Goal: Task Accomplishment & Management: Use online tool/utility

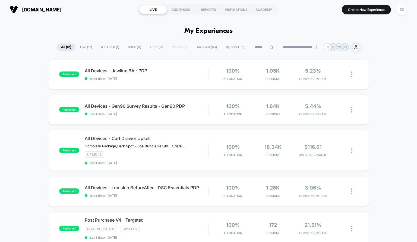
drag, startPoint x: 417, startPoint y: 27, endPoint x: 417, endPoint y: 40, distance: 12.8
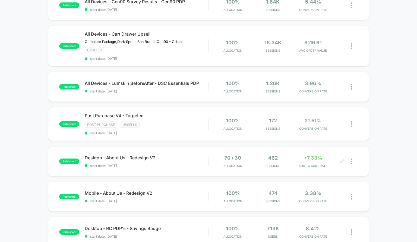
scroll to position [103, 0]
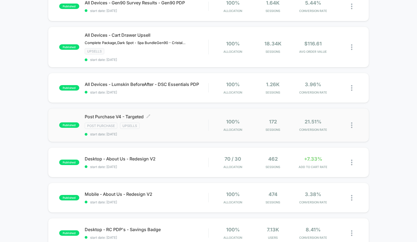
click at [181, 123] on div "Post Purchase Upsells" at bounding box center [147, 126] width 124 height 6
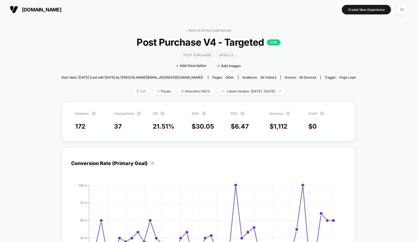
click at [137, 92] on span "Edit" at bounding box center [141, 90] width 18 height 7
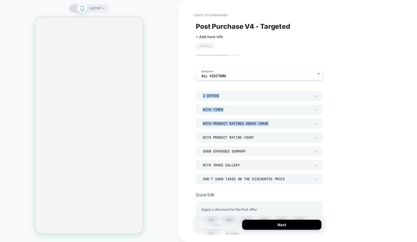
drag, startPoint x: 417, startPoint y: 70, endPoint x: 417, endPoint y: 124, distance: 54.6
click at [417, 124] on div "< back to dashboard Post Purchase V4 - Targeted Click to edit experience detail…" at bounding box center [297, 121] width 239 height 242
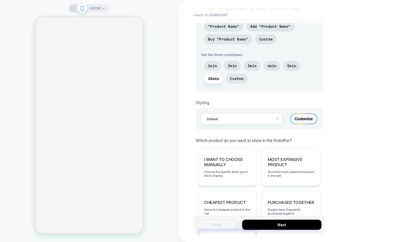
scroll to position [421, 0]
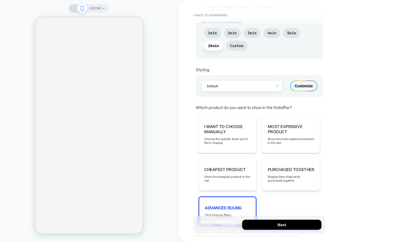
click at [239, 202] on div "Advanced Ruling Click for more filters" at bounding box center [228, 211] width 58 height 30
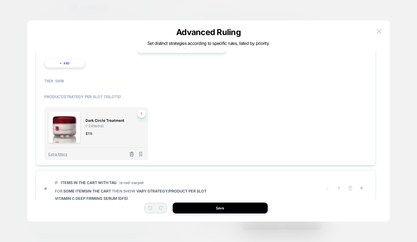
scroll to position [190, 0]
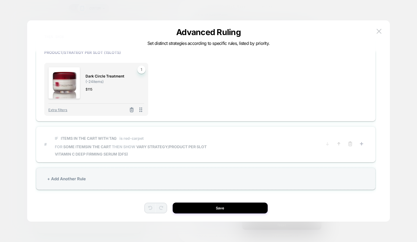
click at [219, 152] on span "# IF Items in the cart with tag is red-carpet FOR some items IN THE CART THEN S…" at bounding box center [183, 144] width 278 height 24
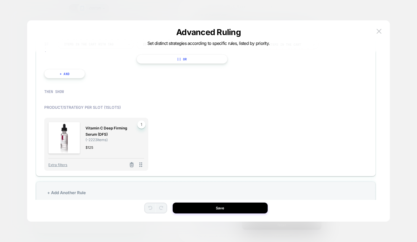
scroll to position [161, 0]
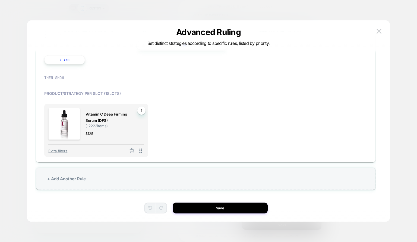
click at [128, 152] on button at bounding box center [131, 151] width 9 height 7
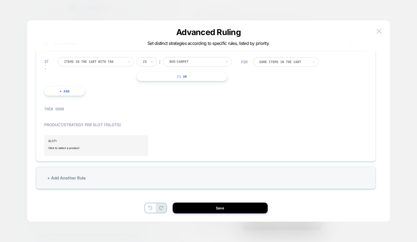
scroll to position [128, 0]
click at [81, 146] on span "Click to select a product" at bounding box center [96, 148] width 96 height 11
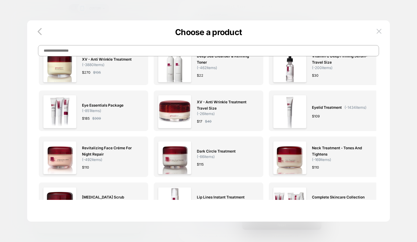
scroll to position [162, 0]
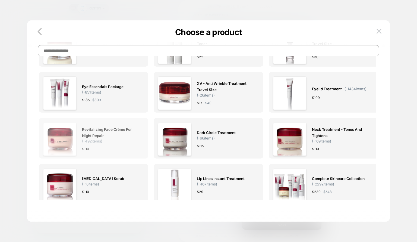
click at [136, 133] on span "Revitalizing Face Créme for Night Repair" at bounding box center [110, 132] width 57 height 12
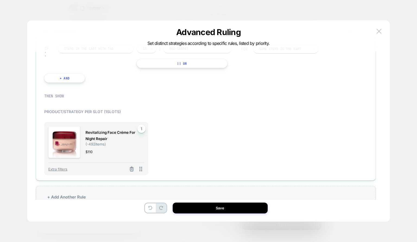
scroll to position [159, 0]
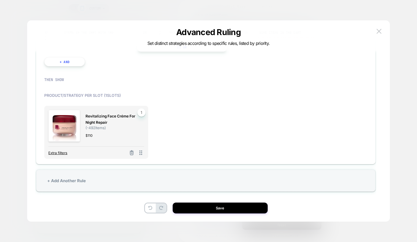
click at [63, 153] on span "Extra filters" at bounding box center [57, 152] width 19 height 4
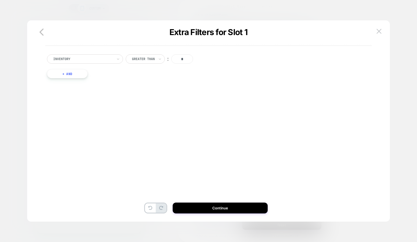
scroll to position [0, 0]
click at [112, 57] on div at bounding box center [83, 59] width 60 height 5
click at [86, 83] on div "Separate out color variants" at bounding box center [87, 82] width 71 height 9
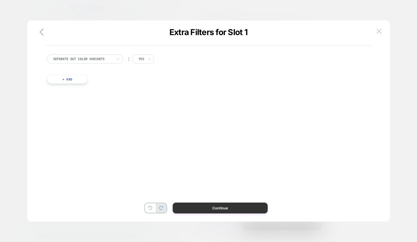
click at [221, 211] on button "Continue" at bounding box center [220, 207] width 95 height 11
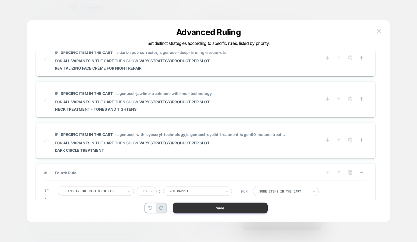
click at [228, 211] on button "Save" at bounding box center [220, 207] width 95 height 11
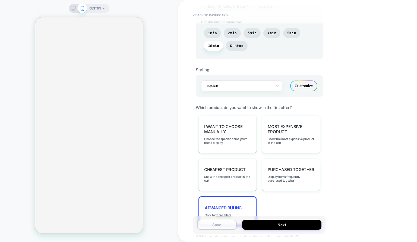
click at [227, 225] on button "Save" at bounding box center [217, 224] width 40 height 10
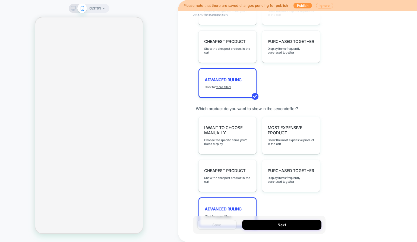
scroll to position [583, 0]
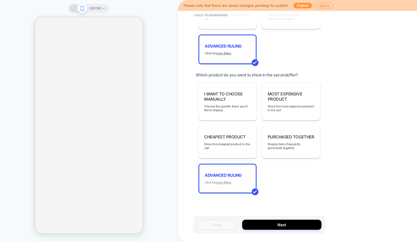
click at [226, 180] on u "more filters" at bounding box center [223, 182] width 15 height 4
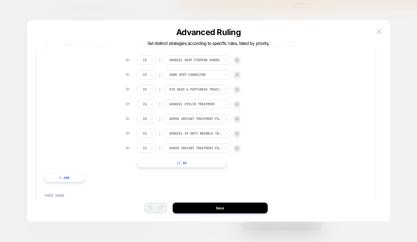
scroll to position [0, 0]
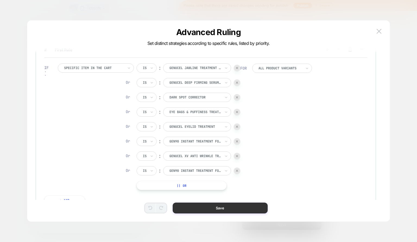
click at [243, 208] on button "Save" at bounding box center [220, 207] width 95 height 11
type textarea "*"
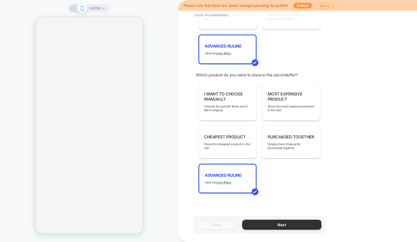
click at [267, 228] on button "Next" at bounding box center [281, 224] width 79 height 10
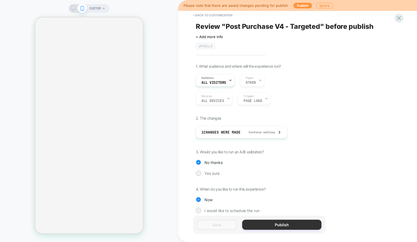
click at [261, 226] on button "Publish" at bounding box center [281, 224] width 79 height 10
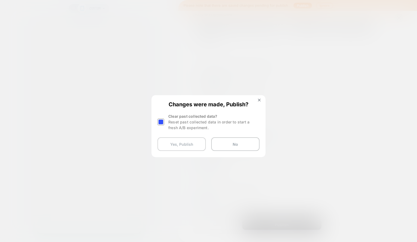
click at [188, 145] on button "Yes, Publish" at bounding box center [182, 144] width 48 height 14
